Goal: Find specific page/section: Find specific page/section

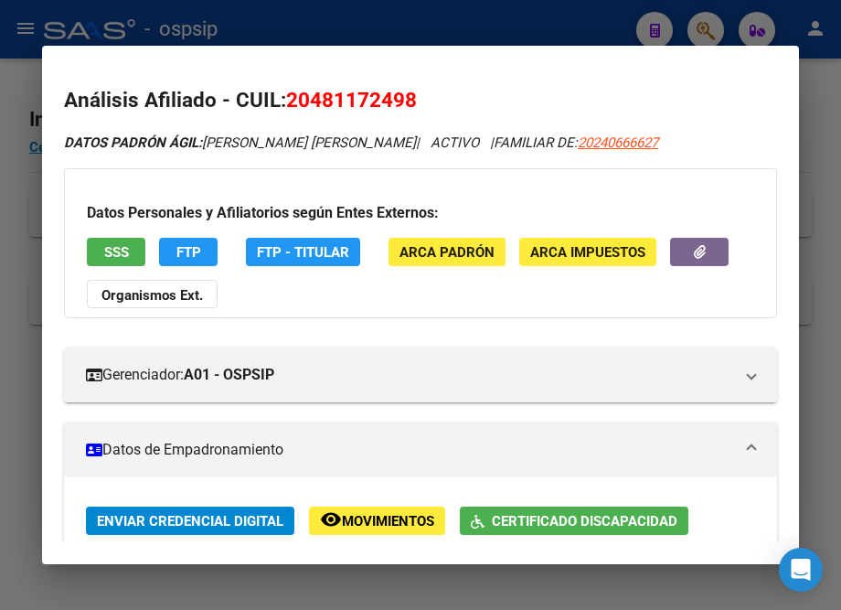
scroll to position [415, 0]
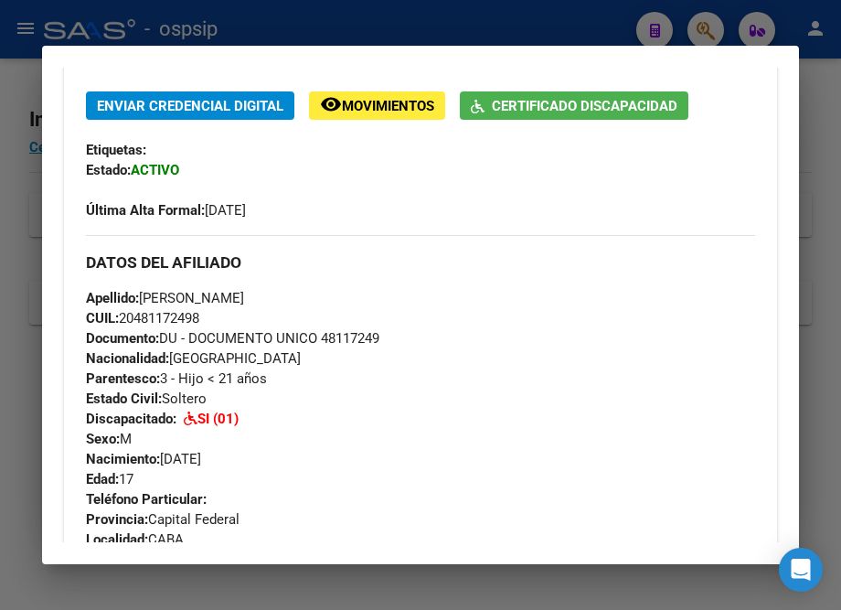
drag, startPoint x: 0, startPoint y: 0, endPoint x: 248, endPoint y: 38, distance: 250.8
click at [248, 38] on div at bounding box center [420, 305] width 841 height 610
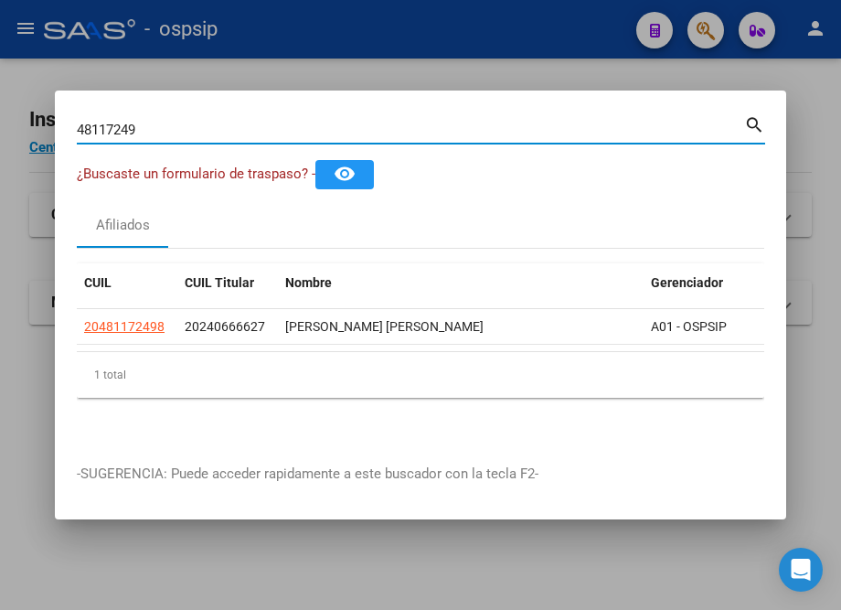
drag, startPoint x: 162, startPoint y: 127, endPoint x: 61, endPoint y: 134, distance: 100.9
click at [61, 134] on mat-dialog-content "48117249 Buscar (apellido, dni, cuil, nro traspaso, cuit, obra social) search ¿…" at bounding box center [421, 276] width 732 height 329
type input "50067732"
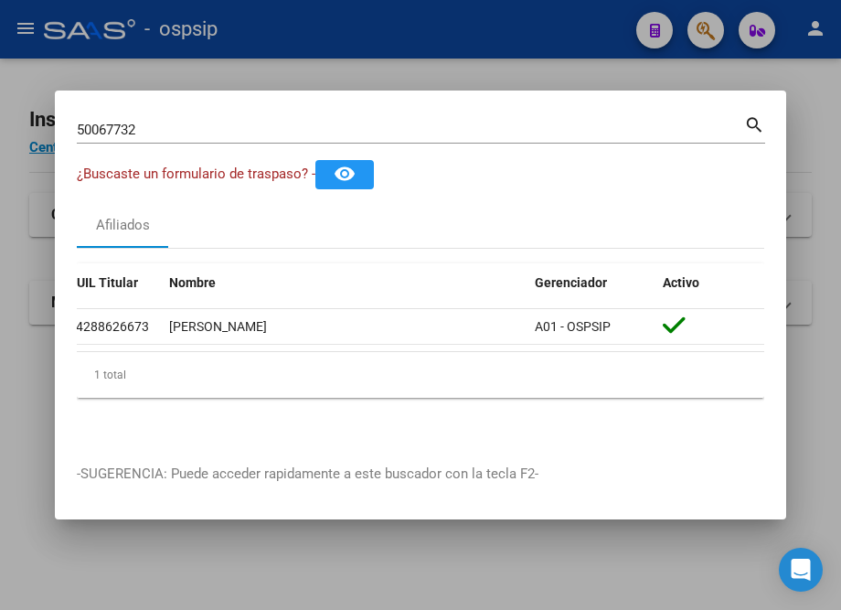
scroll to position [0, 0]
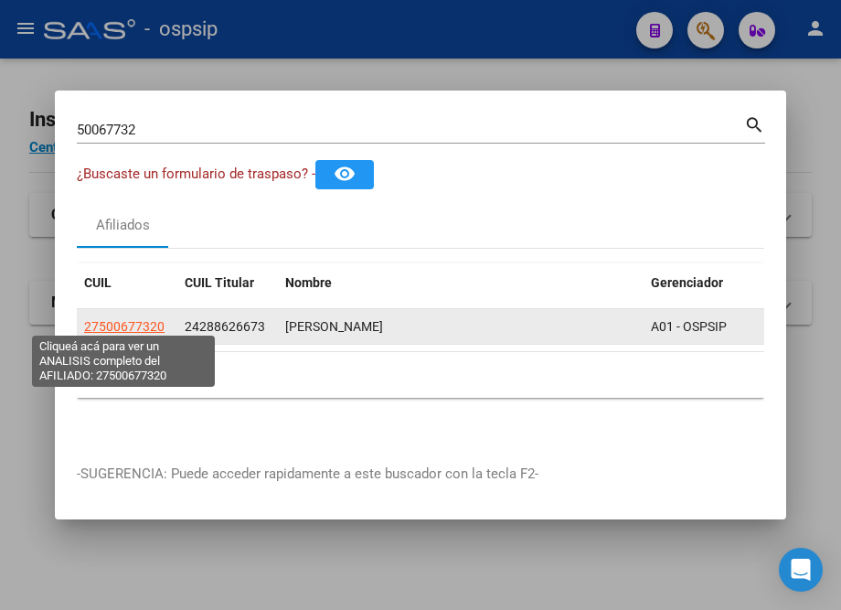
click at [132, 319] on span "27500677320" at bounding box center [124, 326] width 80 height 15
type textarea "27500677320"
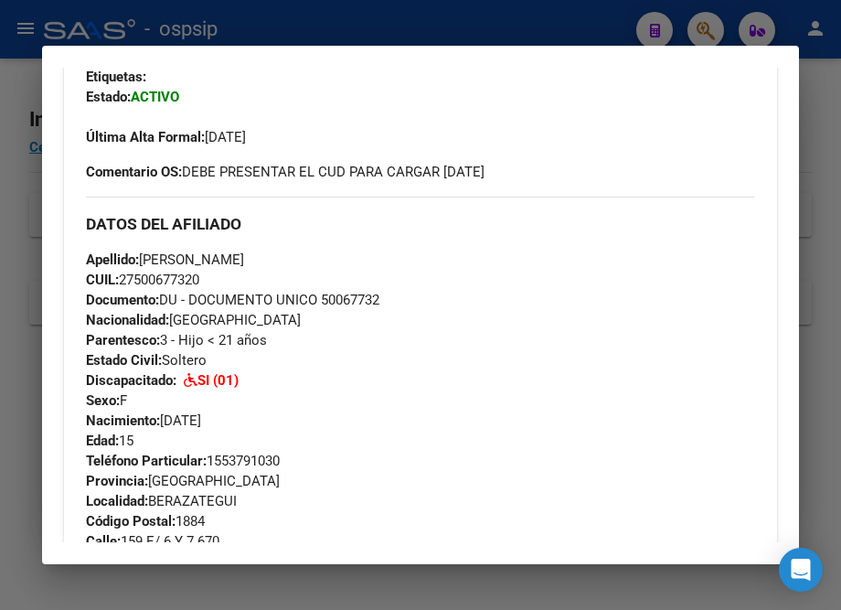
scroll to position [498, 0]
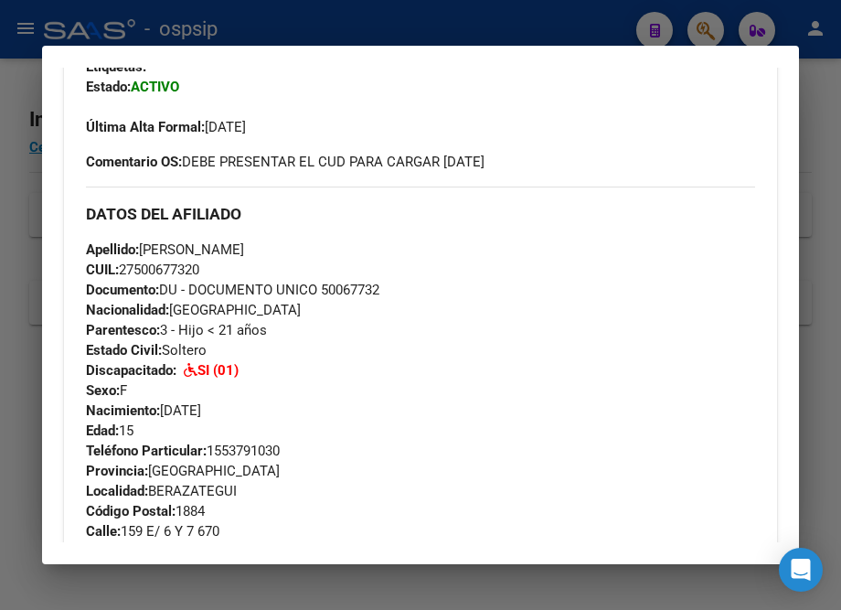
click at [300, 14] on div at bounding box center [420, 305] width 841 height 610
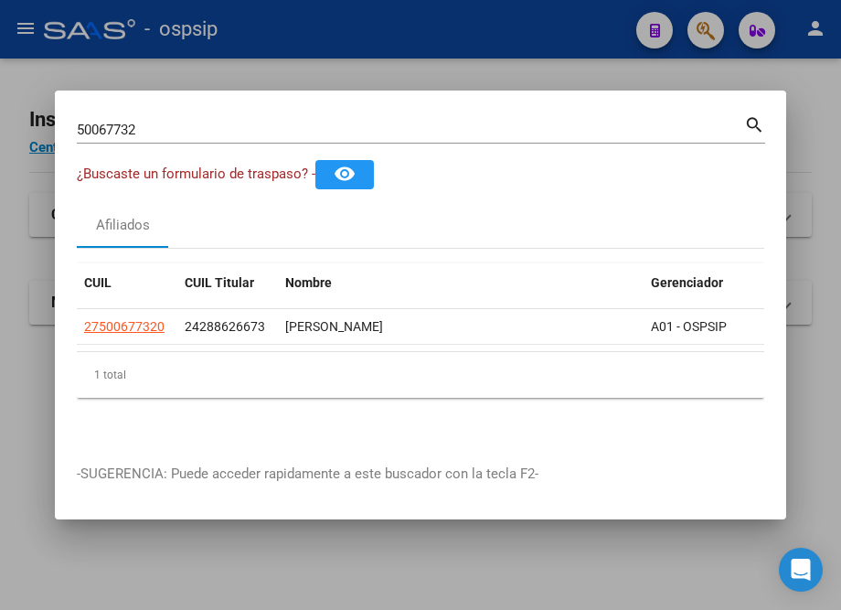
drag, startPoint x: 175, startPoint y: 130, endPoint x: -10, endPoint y: 140, distance: 185.0
click at [0, 140] on html "menu - ospsip person Firma Express Inicio Calendario SSS Instructivos Contacto …" at bounding box center [420, 305] width 841 height 610
click at [301, 44] on div at bounding box center [420, 305] width 841 height 610
